Goal: Information Seeking & Learning: Learn about a topic

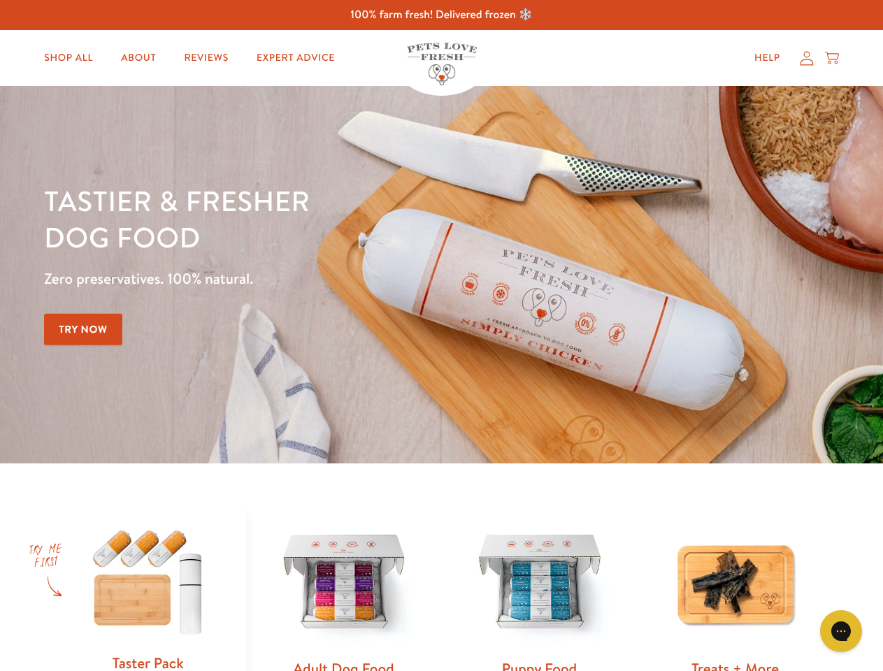
click at [441, 335] on div "Tastier & fresher dog food Zero preservatives. 100% natural. Try Now" at bounding box center [309, 274] width 530 height 185
click at [841, 631] on icon "Gorgias live chat" at bounding box center [840, 630] width 13 height 13
